Goal: Task Accomplishment & Management: Use online tool/utility

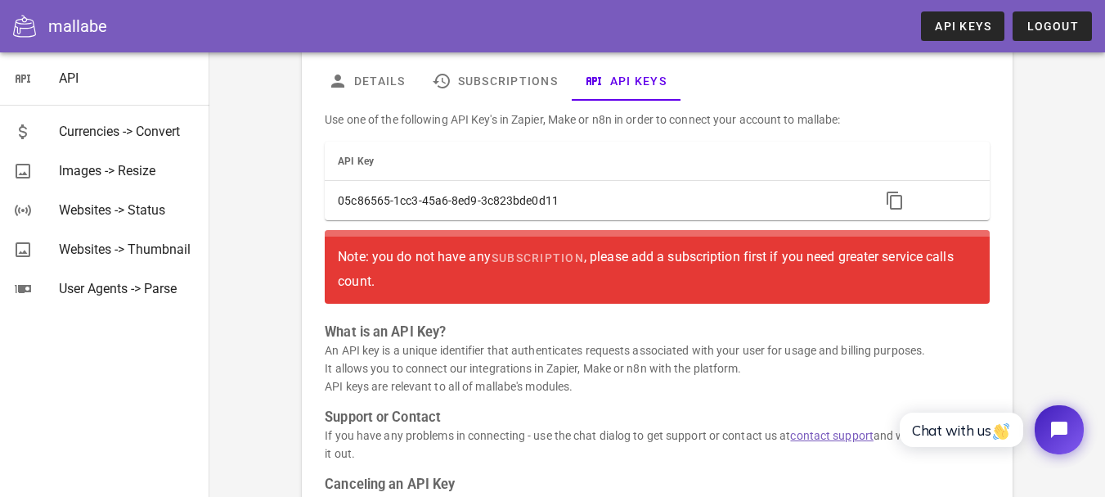
scroll to position [78, 0]
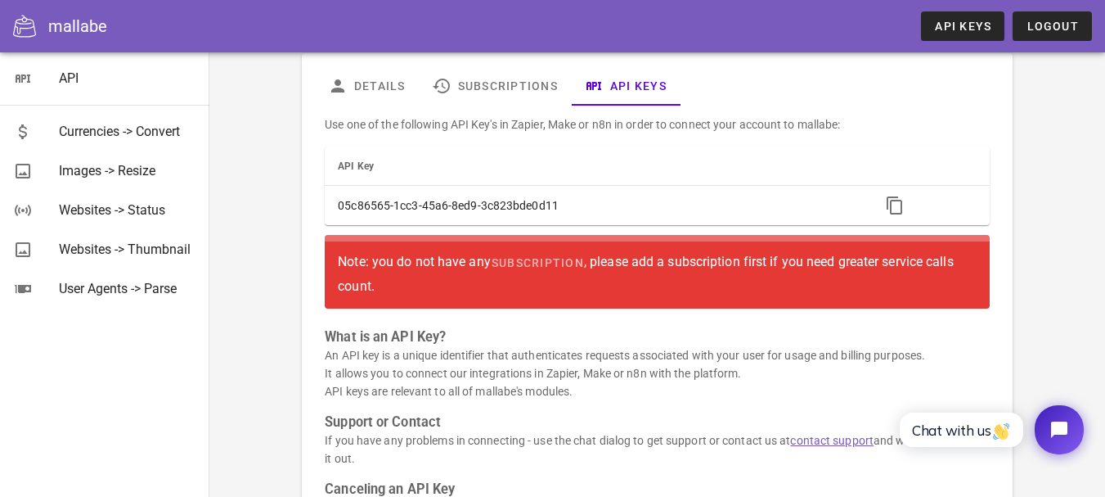
click at [870, 277] on div "Note: you do not have any subscription , please add a subscription first if you…" at bounding box center [657, 271] width 638 height 47
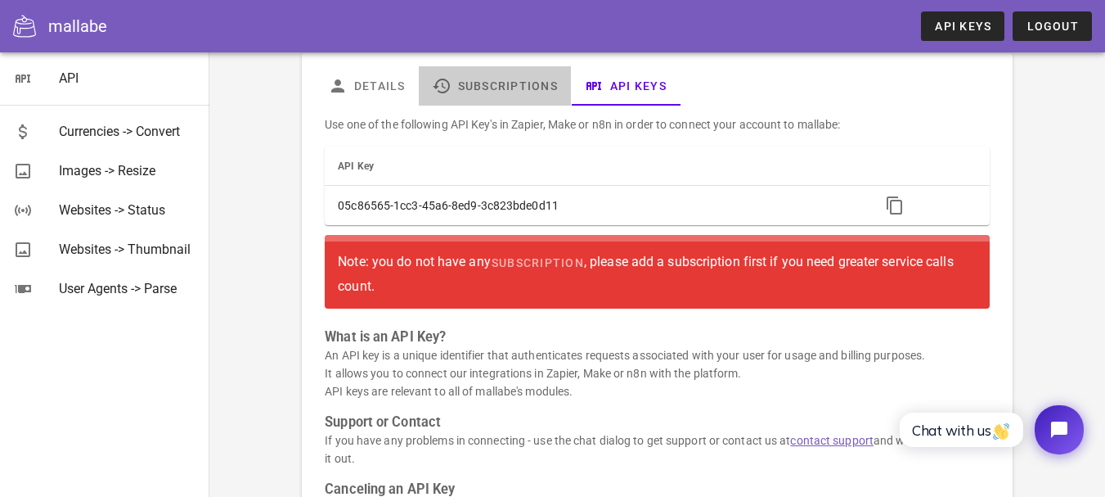
click at [494, 91] on link "Subscriptions" at bounding box center [495, 85] width 152 height 39
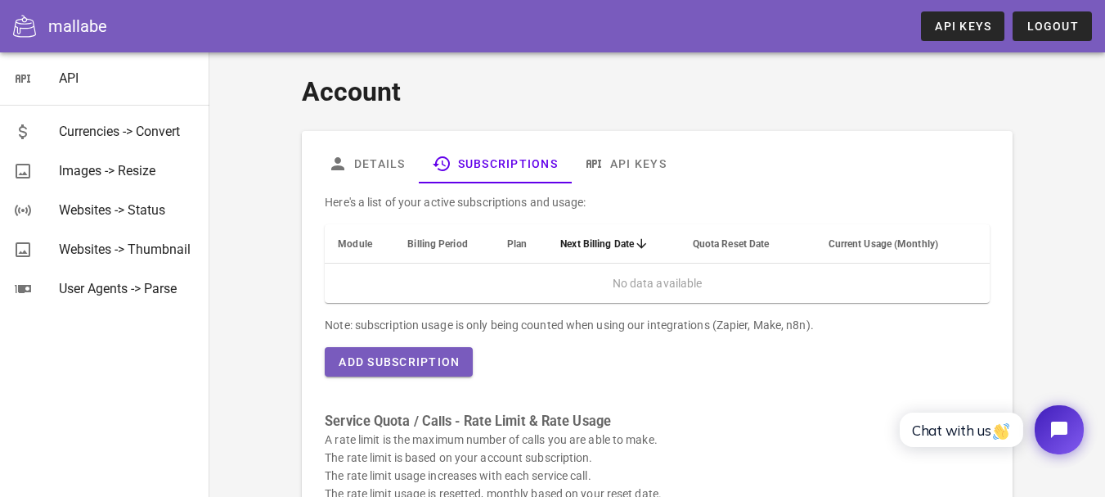
click at [655, 287] on td "No data available" at bounding box center [657, 282] width 664 height 39
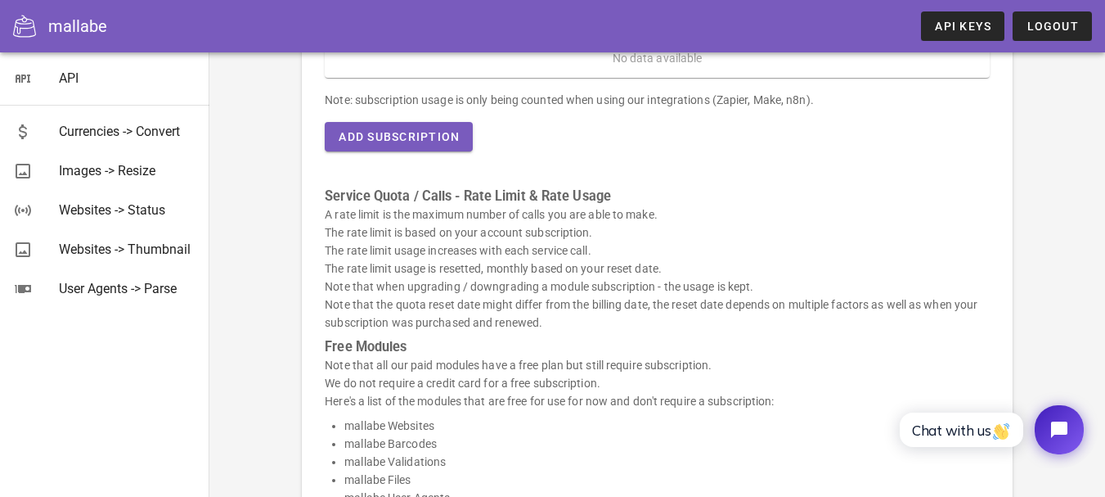
scroll to position [227, 0]
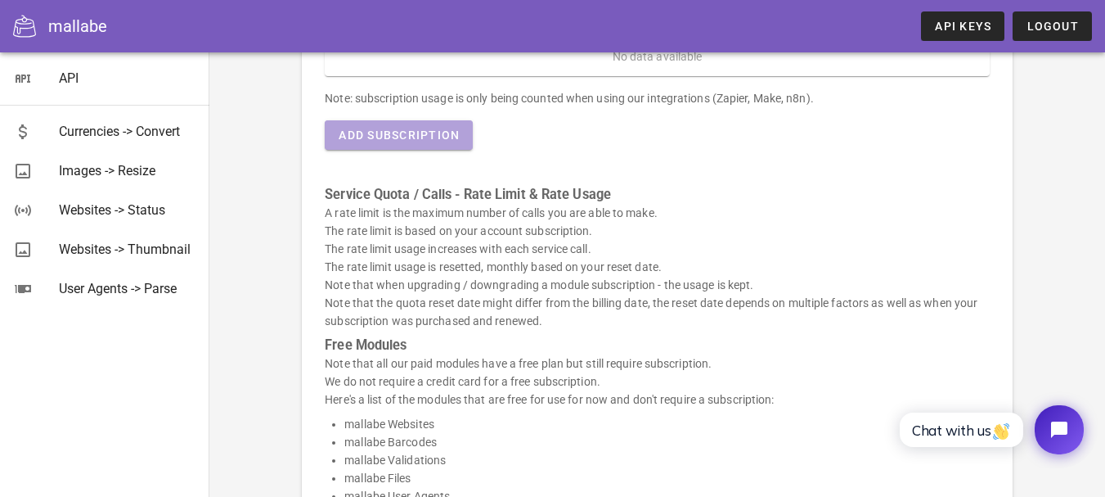
click at [390, 147] on button "Add Subscription" at bounding box center [399, 134] width 148 height 29
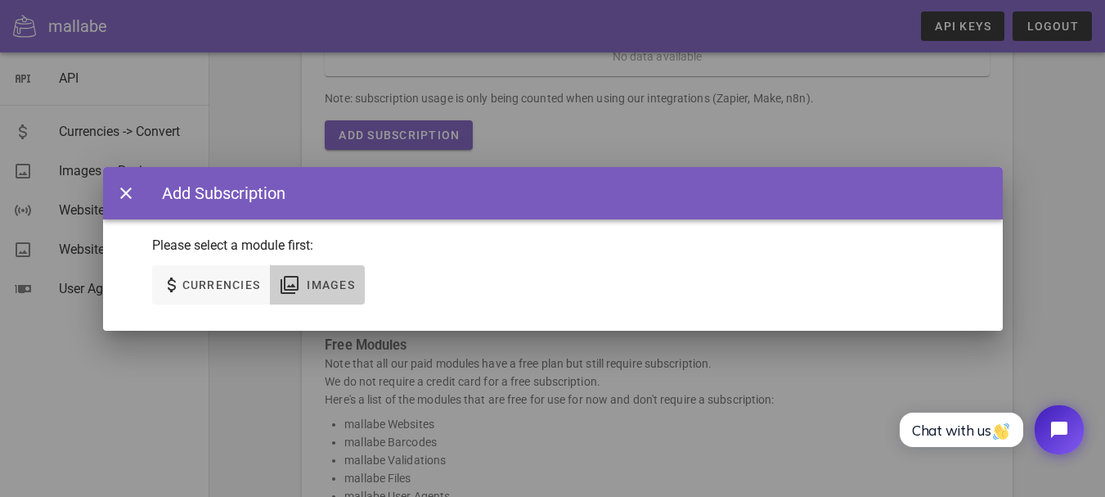
click at [340, 284] on span "Images" at bounding box center [330, 284] width 49 height 13
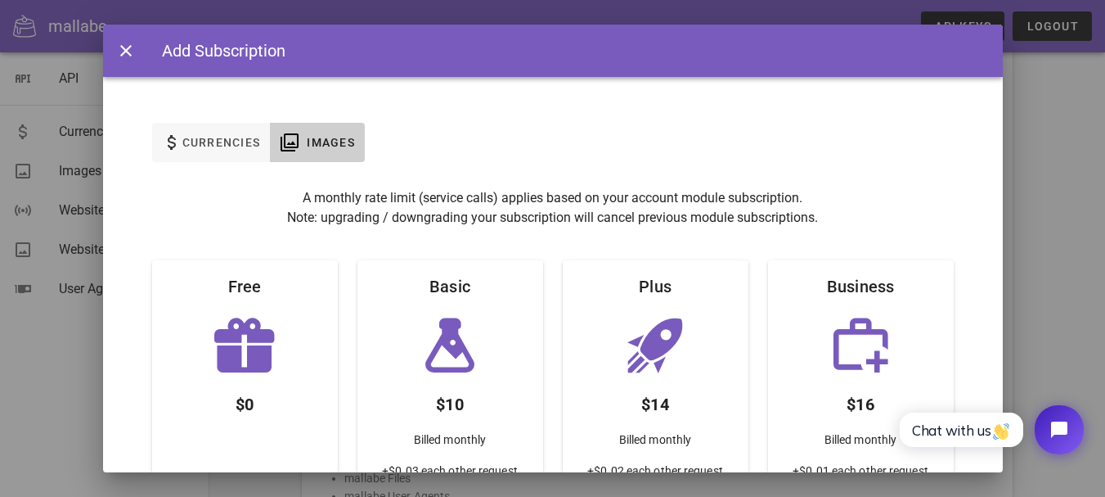
click at [260, 332] on icon at bounding box center [244, 344] width 65 height 65
drag, startPoint x: 1003, startPoint y: 173, endPoint x: 1023, endPoint y: 263, distance: 92.3
click at [1023, 263] on div at bounding box center [552, 248] width 1105 height 497
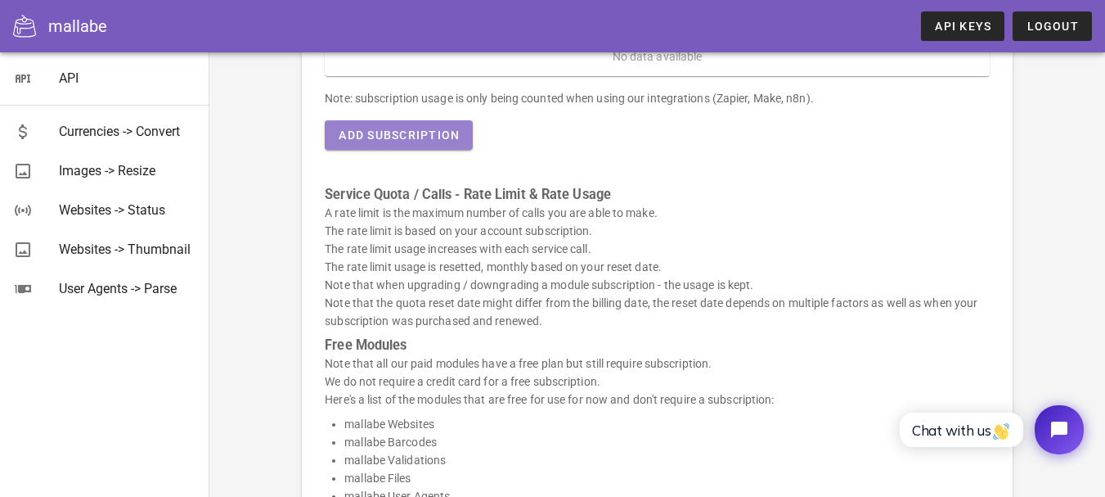
click at [420, 143] on button "Add Subscription" at bounding box center [399, 134] width 148 height 29
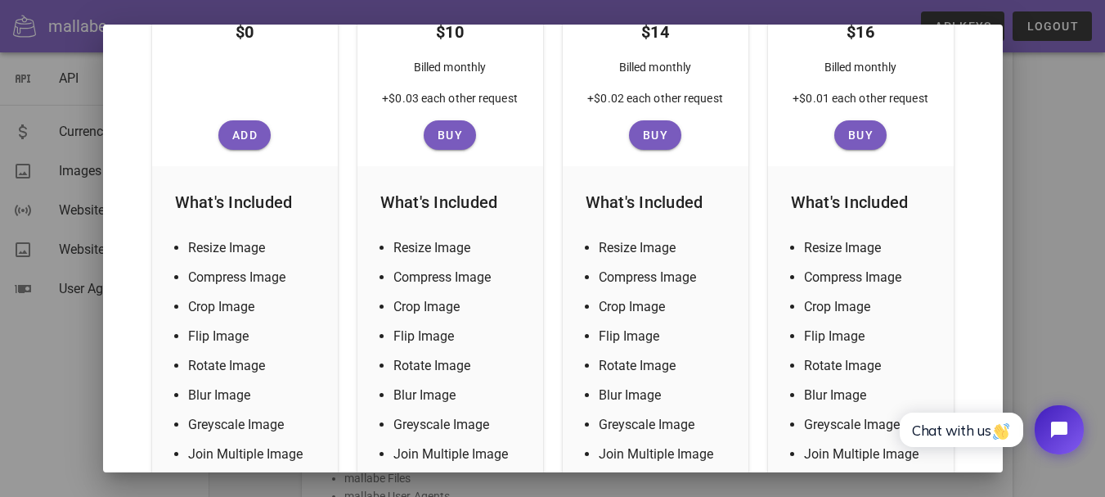
scroll to position [289, 0]
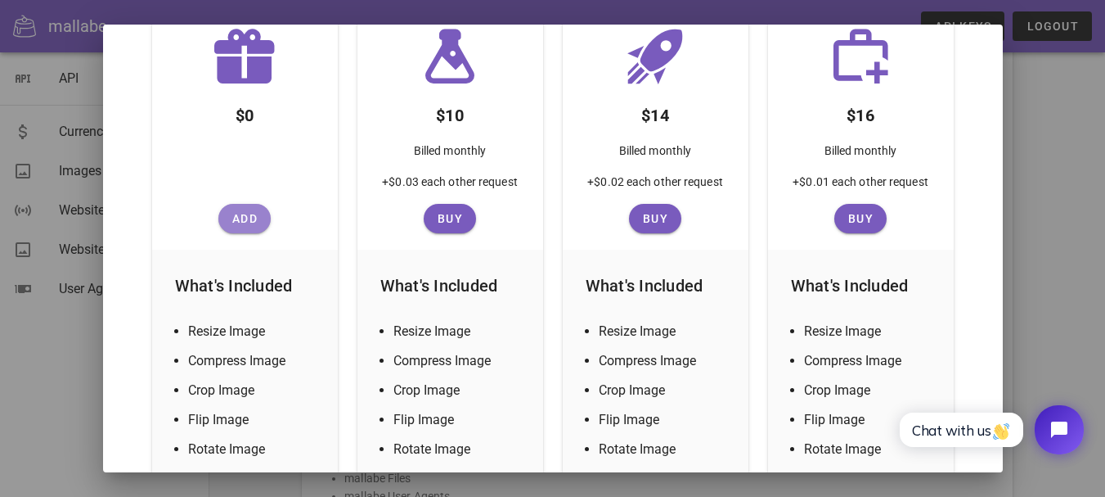
click at [246, 222] on span "Add" at bounding box center [244, 218] width 39 height 13
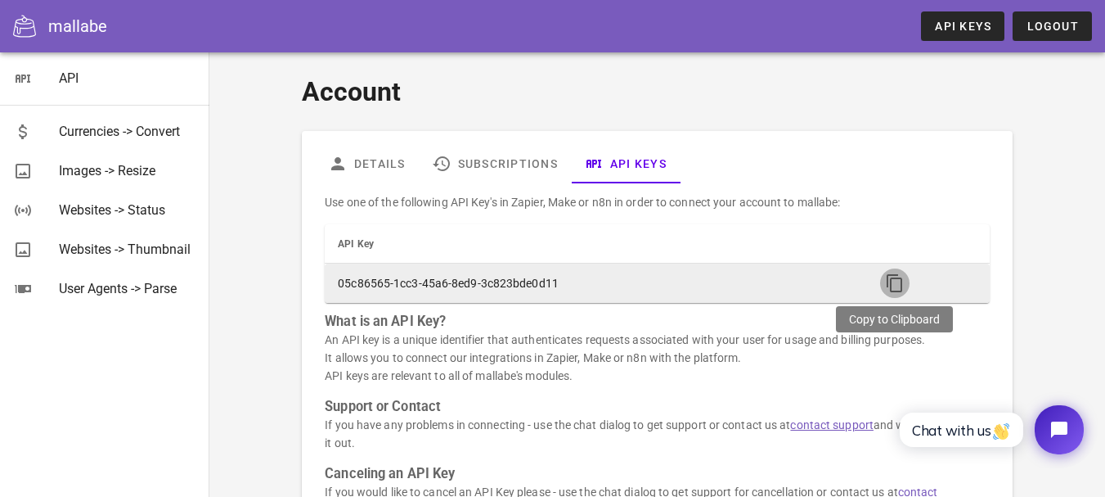
click at [892, 283] on icon "button" at bounding box center [895, 283] width 20 height 20
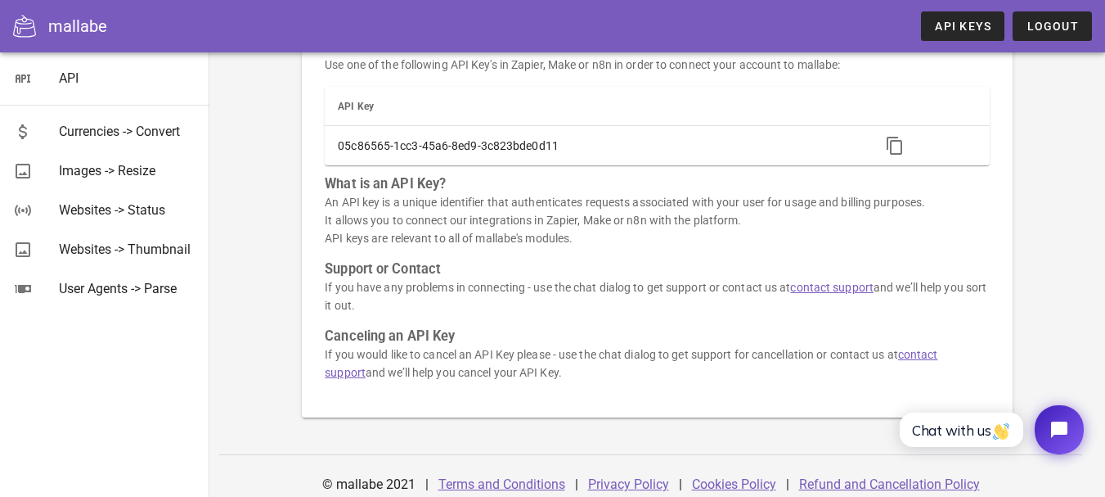
scroll to position [149, 0]
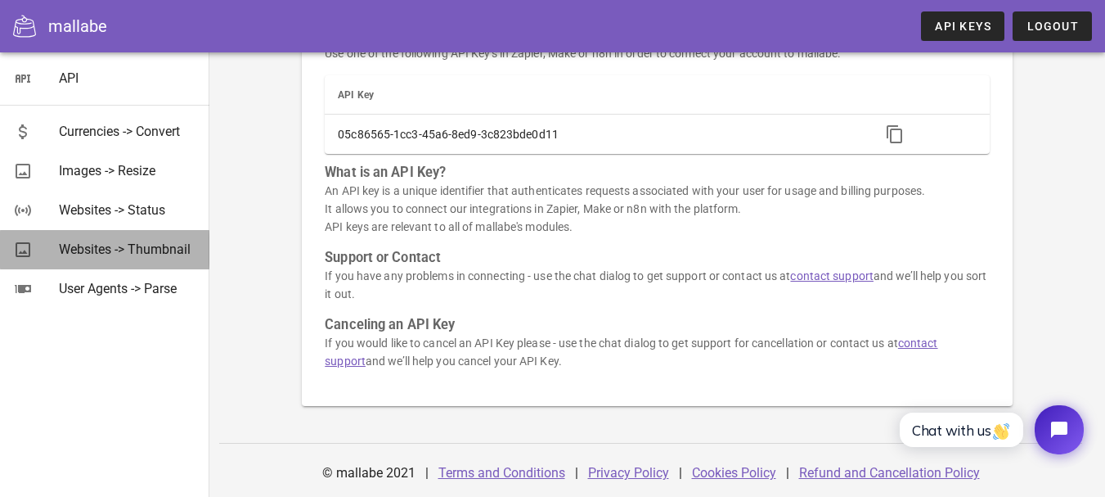
click at [117, 248] on div "Websites -> Thumbnail" at bounding box center [127, 249] width 137 height 16
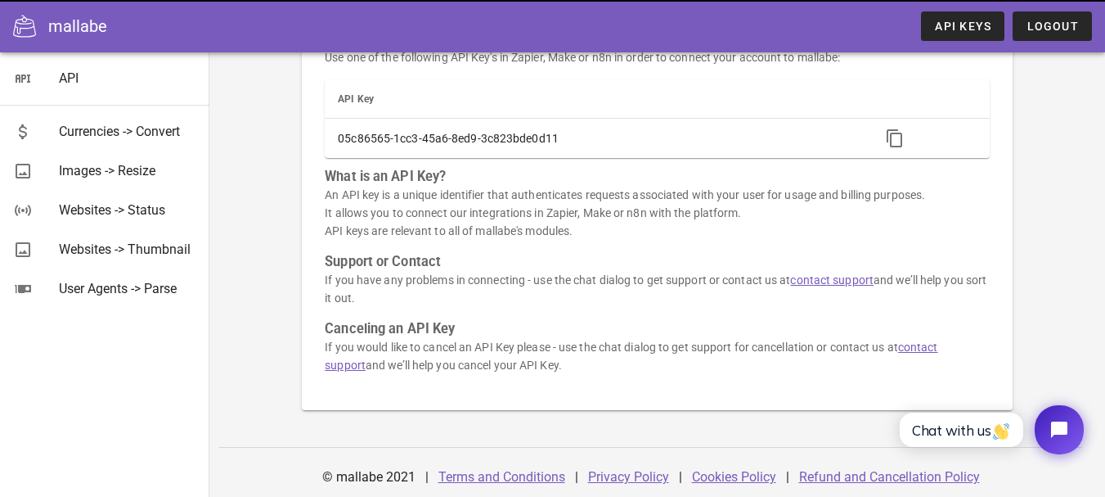
scroll to position [150, 0]
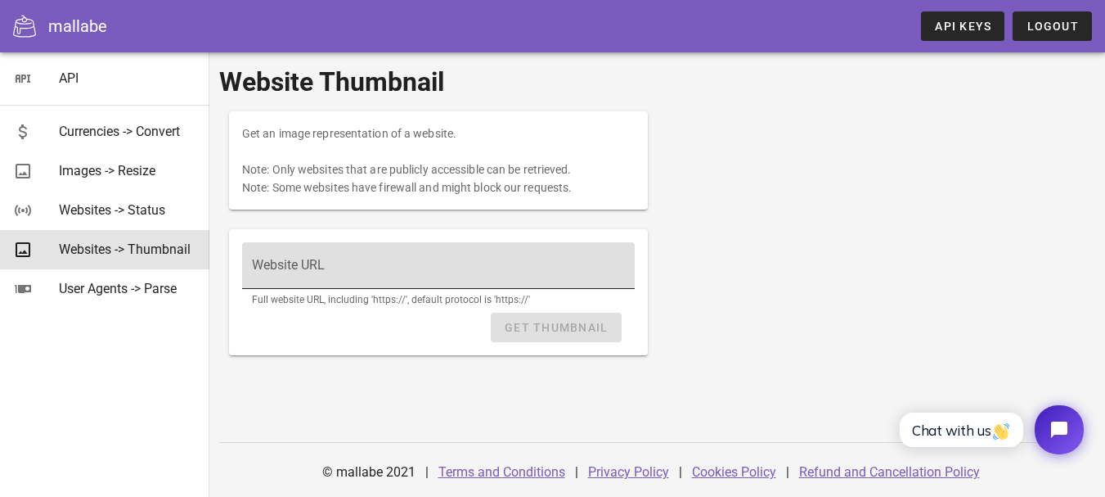
click at [430, 250] on div "Website URL" at bounding box center [438, 265] width 373 height 46
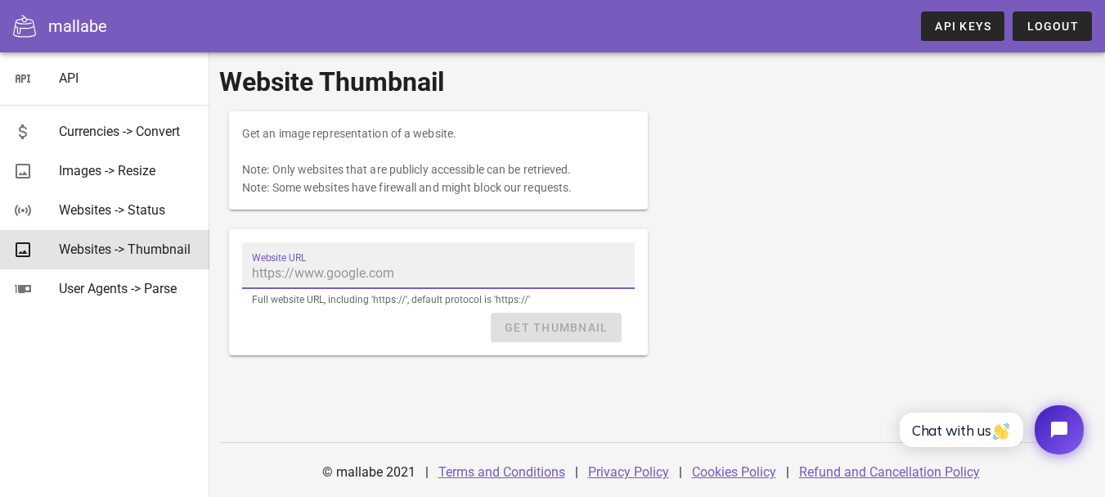
paste input "[URL][DOMAIN_NAME]"
type input "[URL][DOMAIN_NAME]"
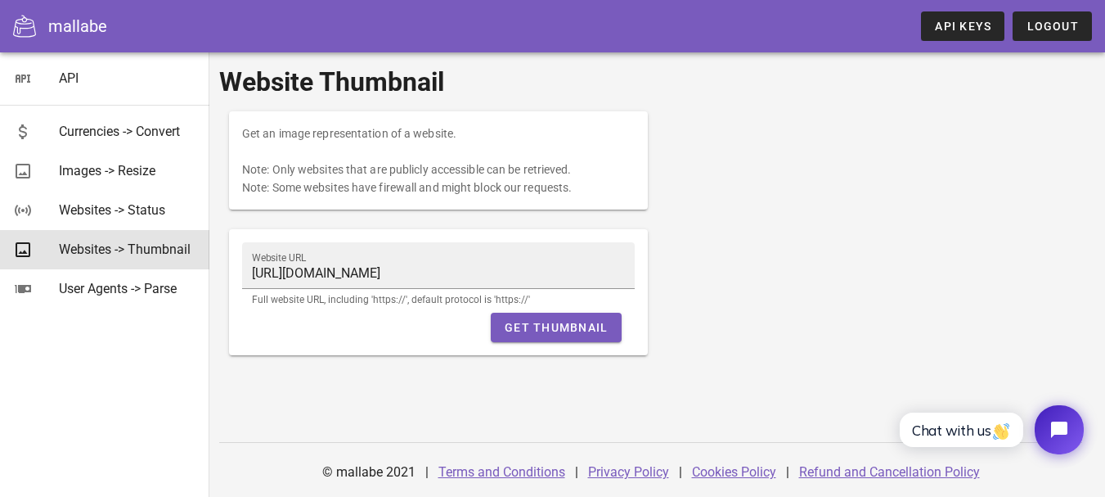
click at [549, 326] on div "Get Thumbnail" at bounding box center [438, 326] width 393 height 29
click at [549, 326] on span "Get Thumbnail" at bounding box center [556, 327] width 104 height 13
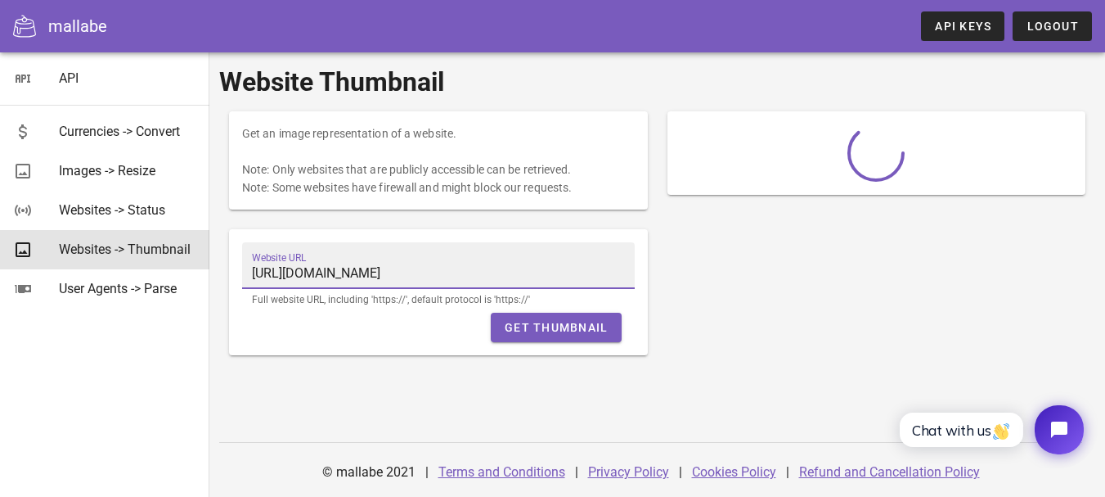
drag, startPoint x: 493, startPoint y: 270, endPoint x: 227, endPoint y: 270, distance: 266.7
click at [227, 270] on div "Website URL [URL][DOMAIN_NAME] Full website URL, including 'https://', default …" at bounding box center [438, 292] width 438 height 146
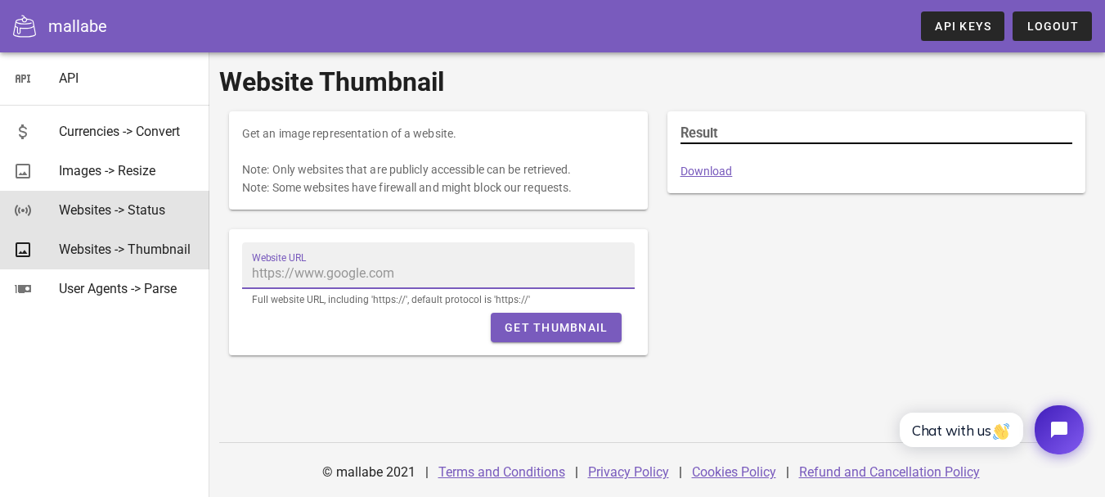
click at [153, 205] on div "Websites -> Status" at bounding box center [127, 210] width 137 height 16
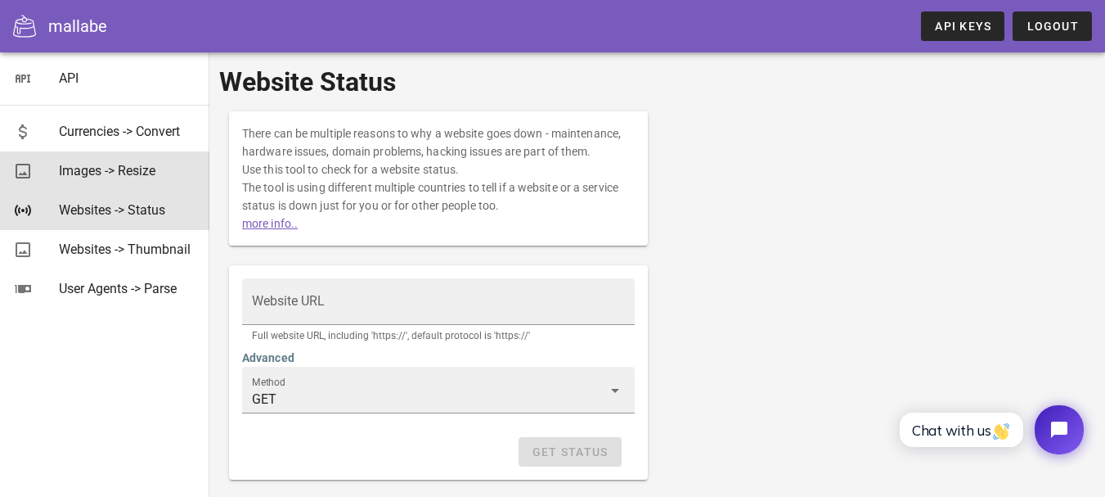
click at [140, 165] on div "Images -> Resize" at bounding box center [127, 171] width 137 height 16
